Goal: Participate in discussion: Engage in conversation with other users on a specific topic

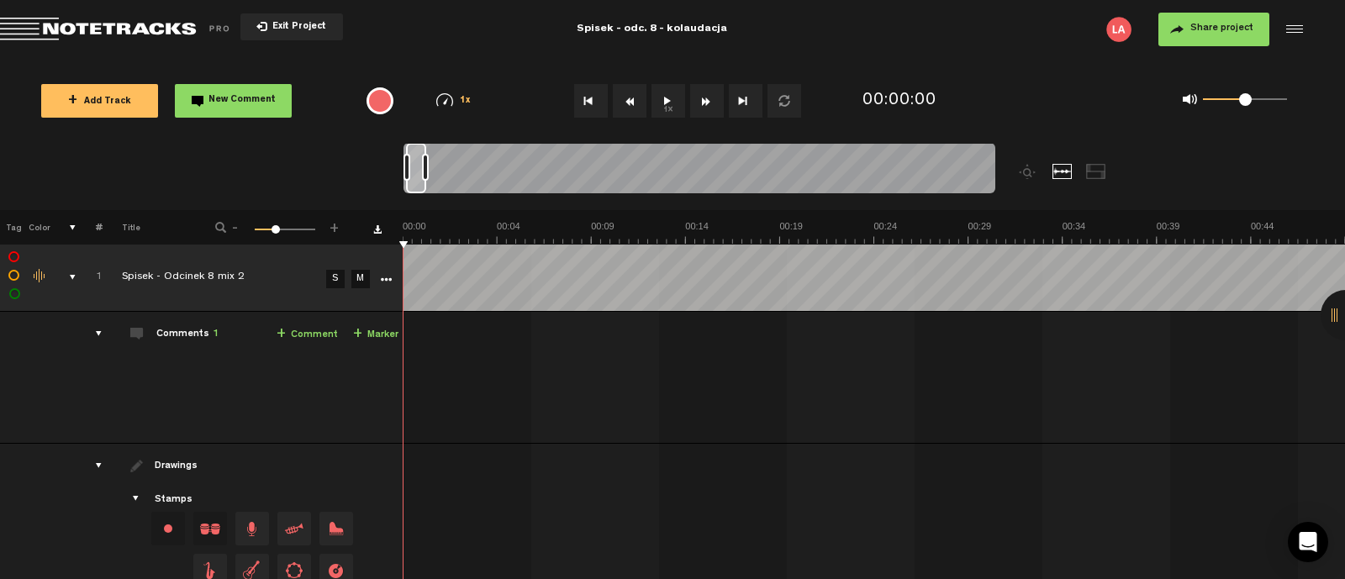
click at [101, 330] on div "comments" at bounding box center [92, 333] width 26 height 17
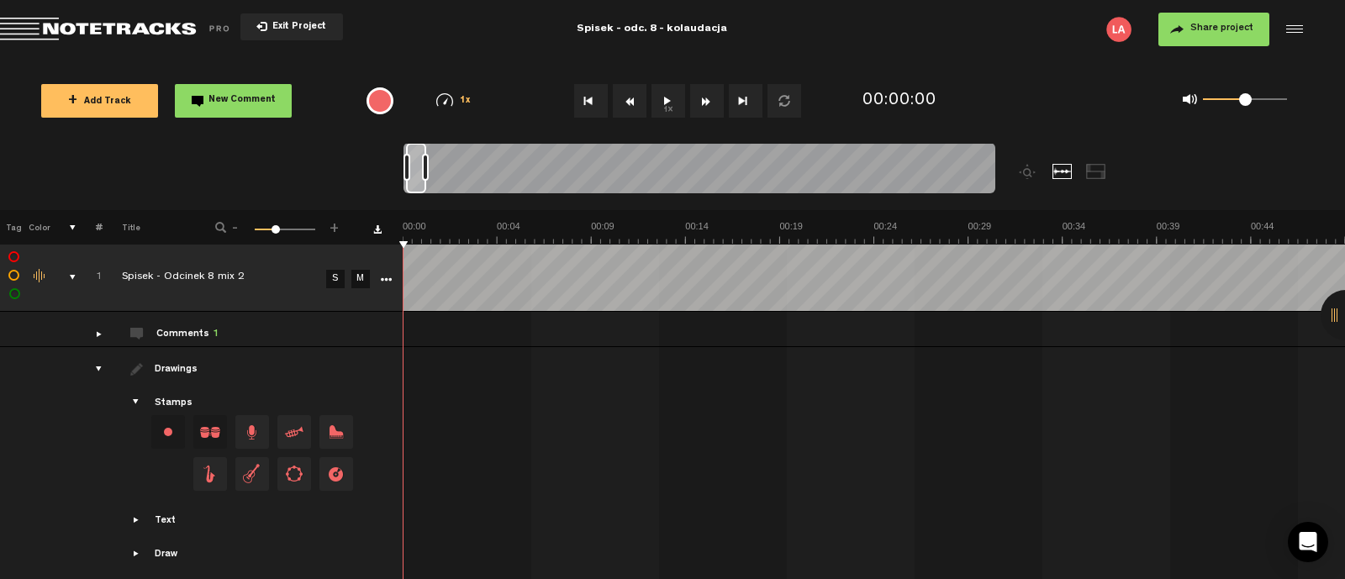
click at [180, 335] on div "Comments 1" at bounding box center [187, 335] width 62 height 14
click at [97, 334] on div "comments" at bounding box center [92, 333] width 26 height 17
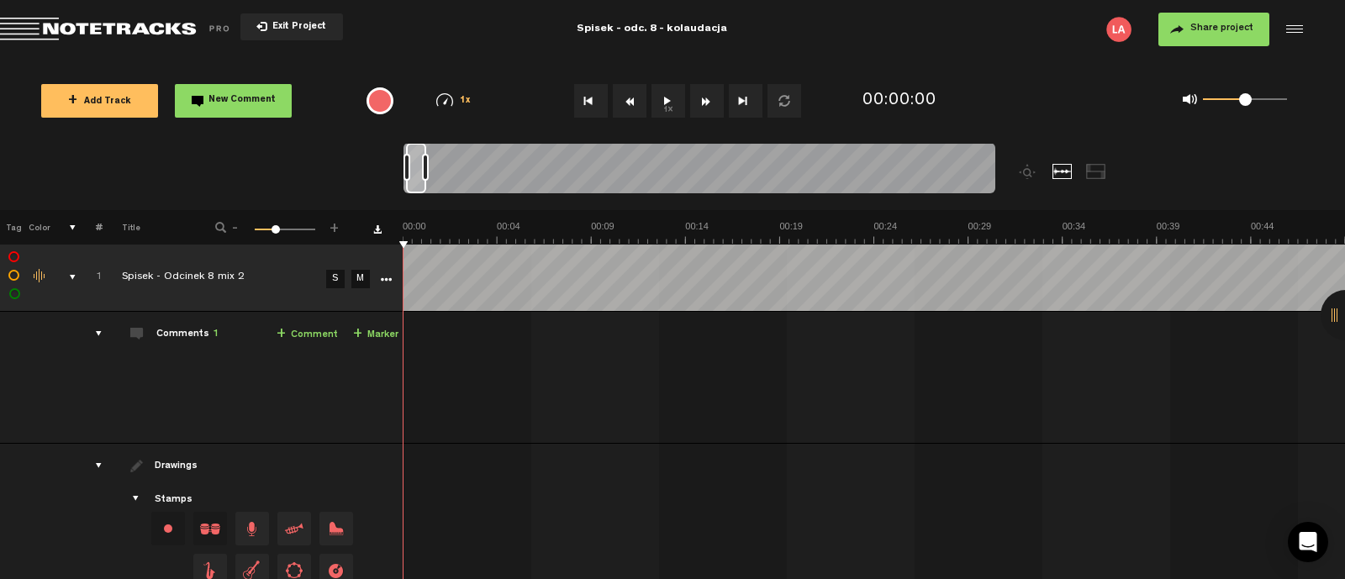
click at [198, 335] on div "Comments 1" at bounding box center [187, 335] width 62 height 14
click at [98, 333] on div "comments" at bounding box center [92, 333] width 26 height 17
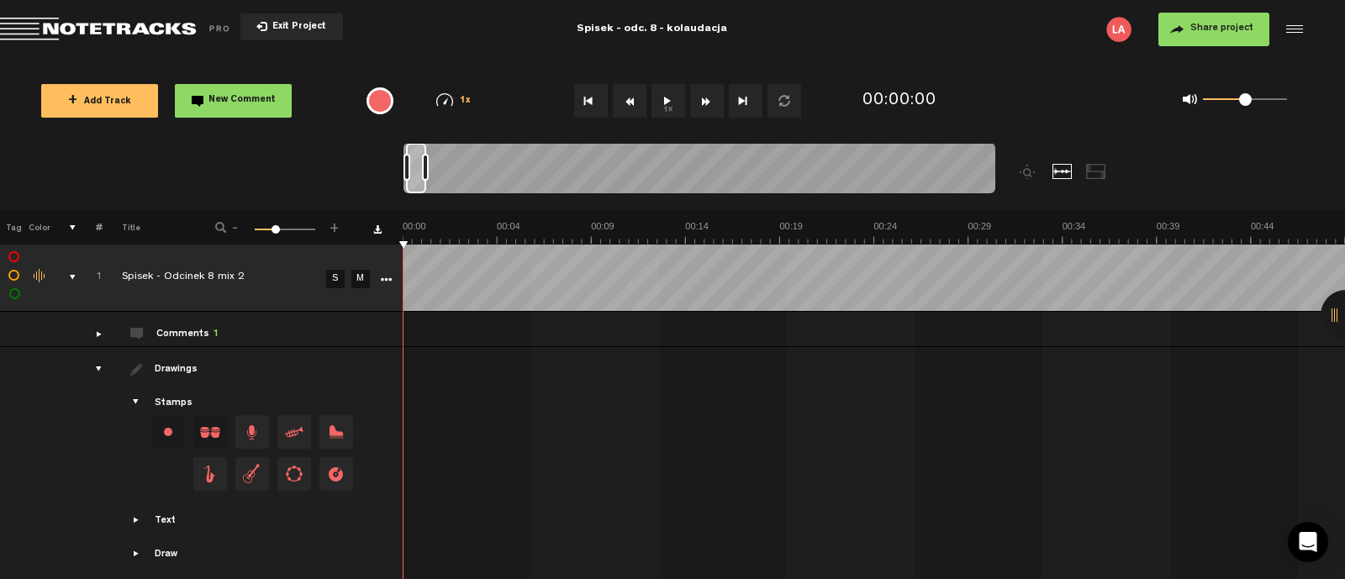
click at [1337, 310] on div at bounding box center [1346, 315] width 50 height 50
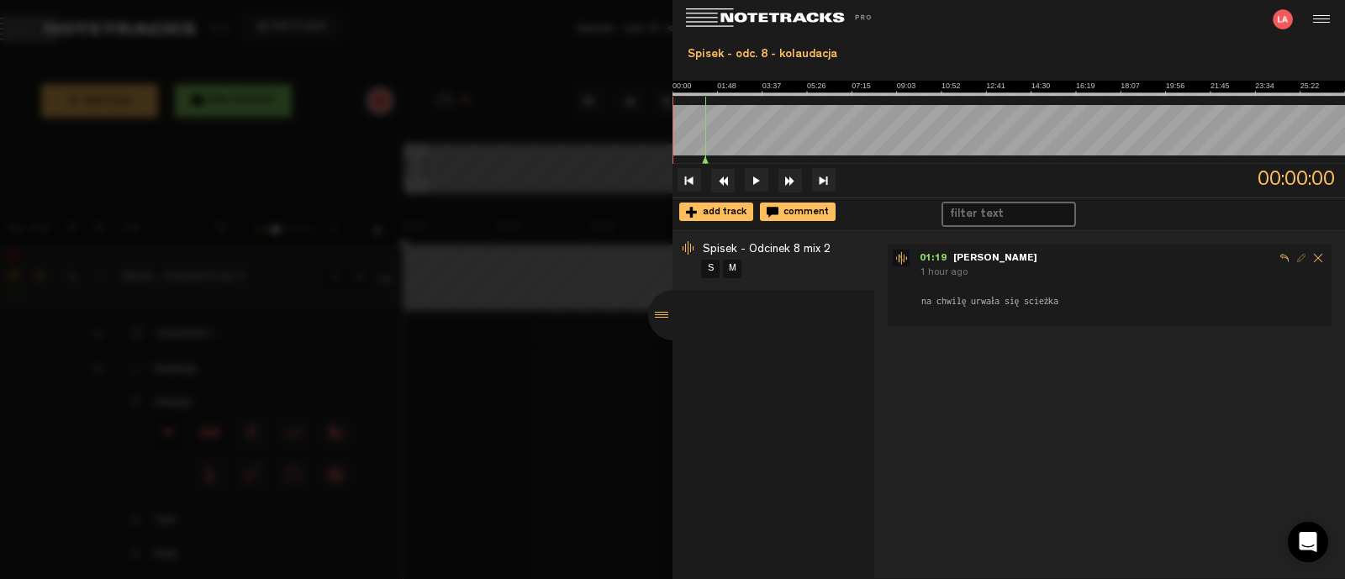
click at [952, 303] on span "na chwilę urwała się scieżka" at bounding box center [990, 300] width 140 height 13
click at [929, 261] on span "01:19" at bounding box center [937, 259] width 34 height 10
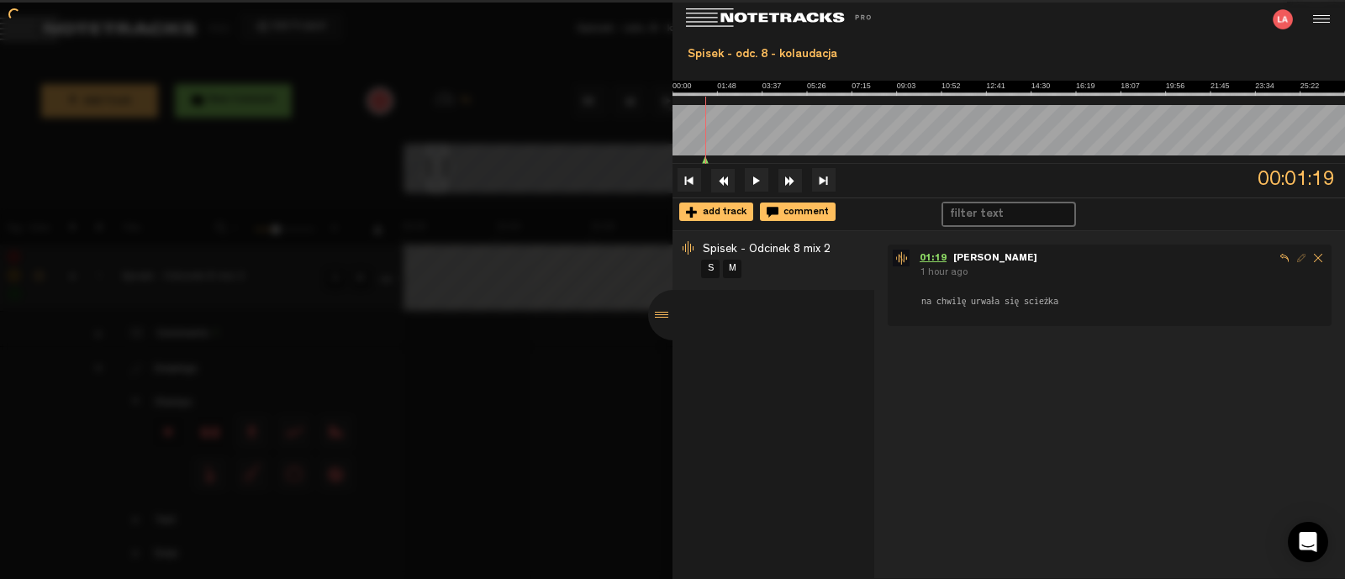
click at [921, 257] on span "01:19" at bounding box center [937, 259] width 34 height 10
click at [902, 256] on img at bounding box center [901, 258] width 17 height 17
click at [664, 319] on div at bounding box center [673, 315] width 50 height 50
